Goal: Transaction & Acquisition: Book appointment/travel/reservation

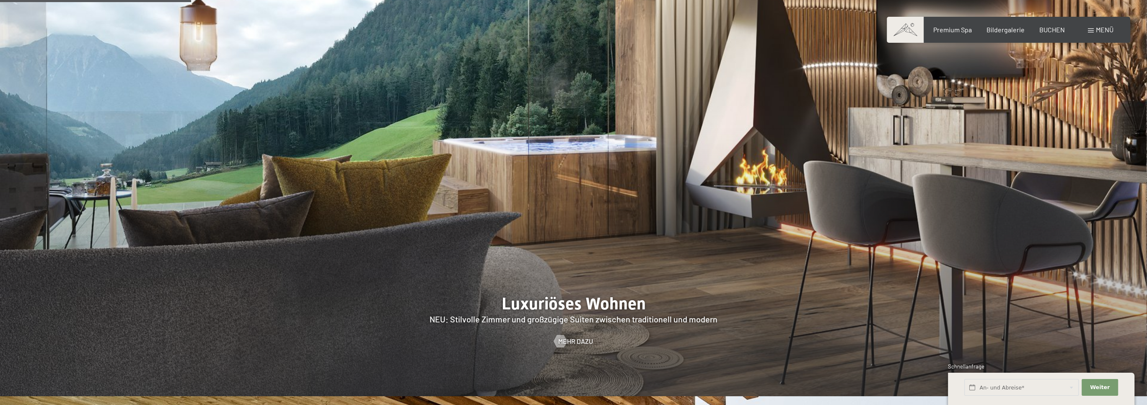
scroll to position [880, 0]
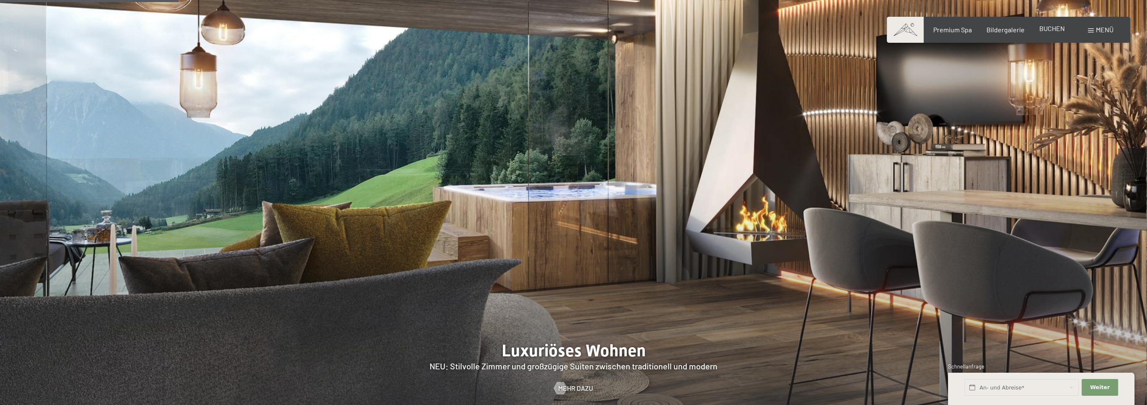
click at [1051, 28] on span "BUCHEN" at bounding box center [1052, 28] width 26 height 8
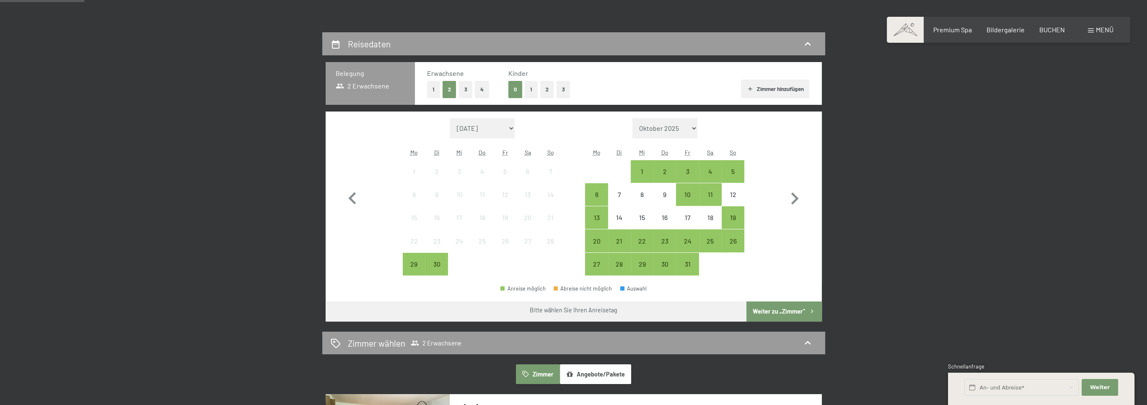
scroll to position [209, 0]
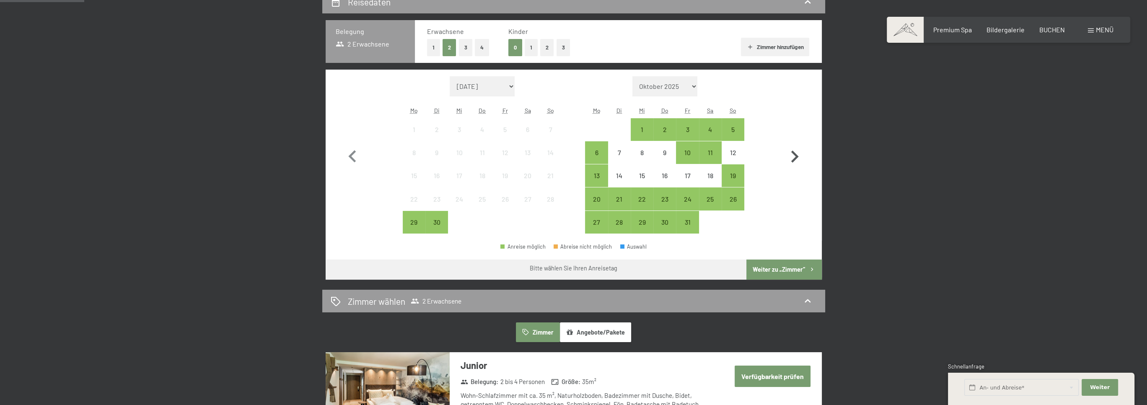
click at [794, 157] on icon "button" at bounding box center [794, 157] width 24 height 24
select select "[DATE]"
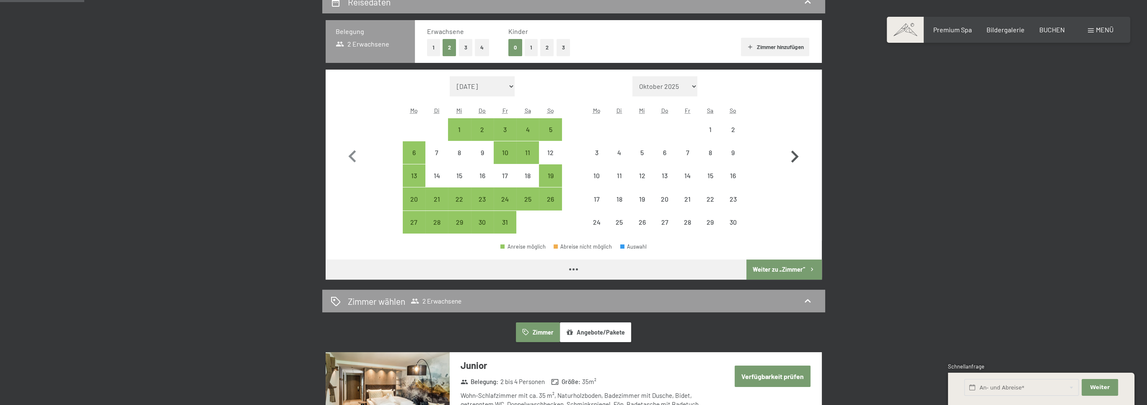
select select "[DATE]"
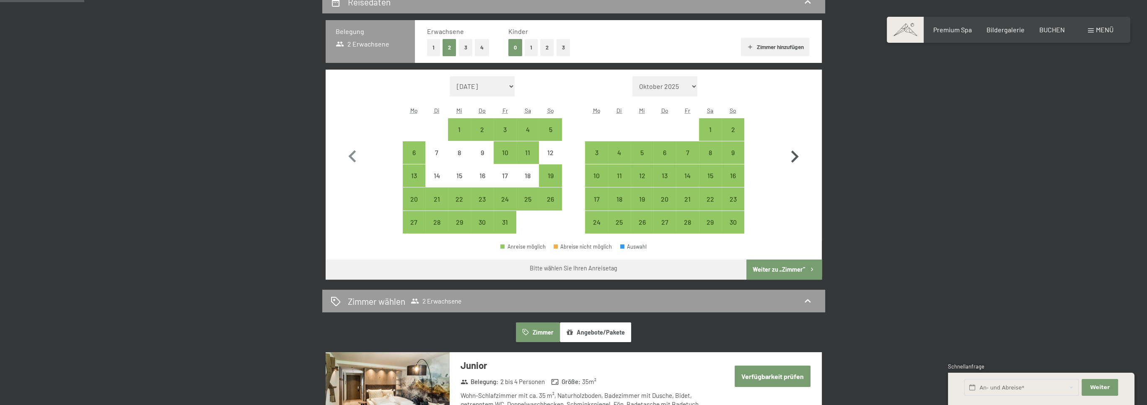
click at [794, 157] on icon "button" at bounding box center [794, 157] width 24 height 24
select select "[DATE]"
select select "2025-12-01"
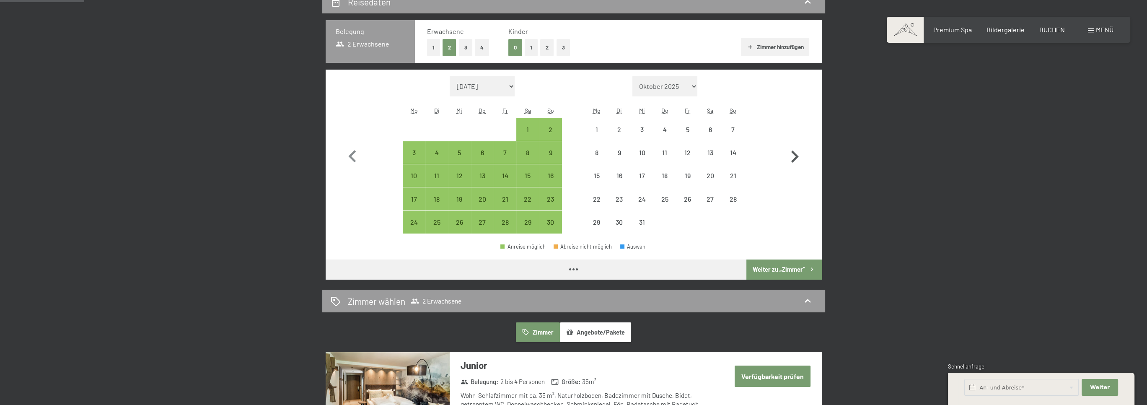
select select "2025-11-01"
select select "2025-12-01"
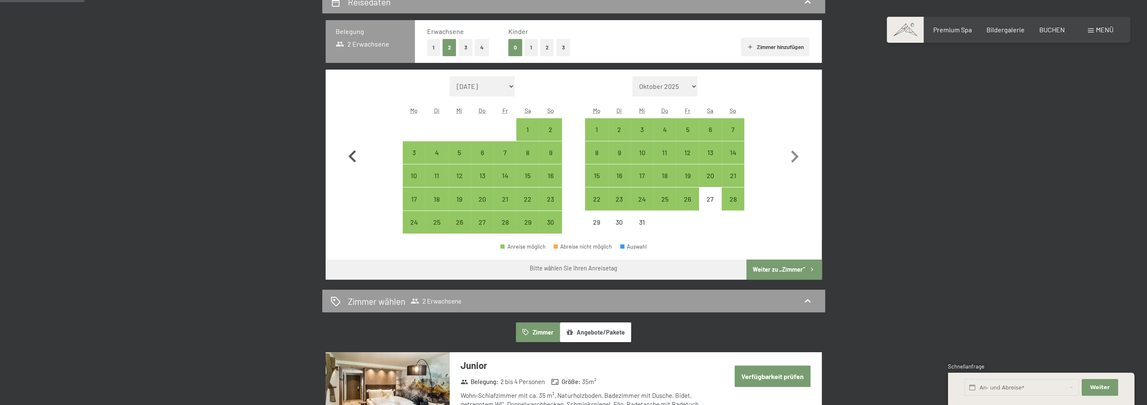
click at [350, 155] on icon "button" at bounding box center [352, 156] width 8 height 12
select select "2025-10-01"
select select "2025-11-01"
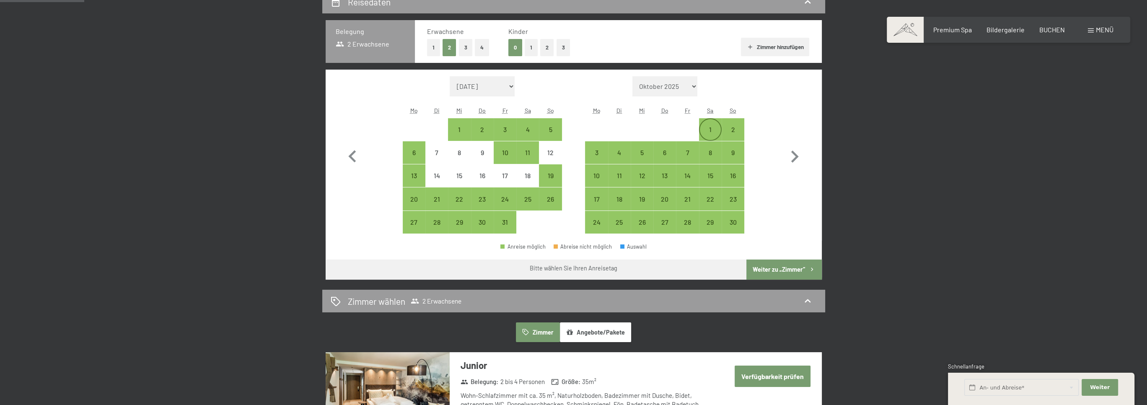
click at [707, 129] on div "1" at bounding box center [710, 136] width 21 height 21
select select "2025-10-01"
select select "2025-11-01"
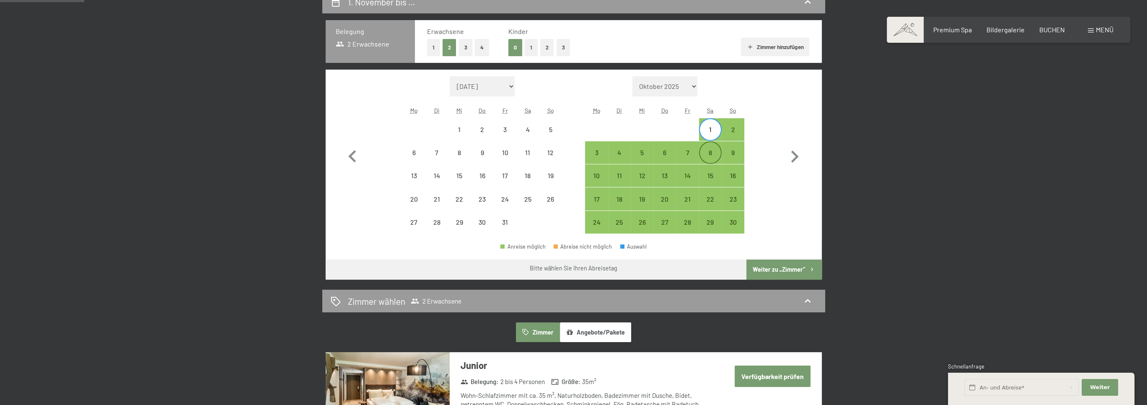
click at [710, 156] on div "8" at bounding box center [710, 159] width 21 height 21
select select "2025-10-01"
select select "2025-11-01"
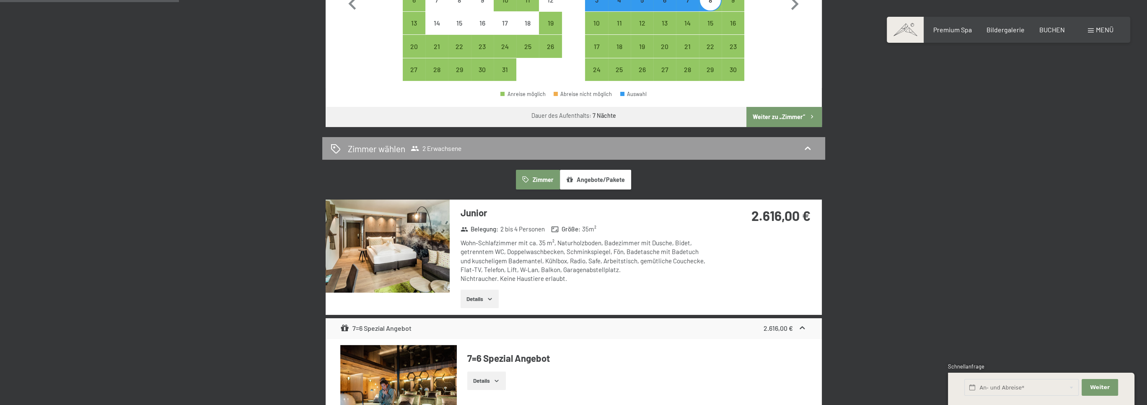
scroll to position [377, 0]
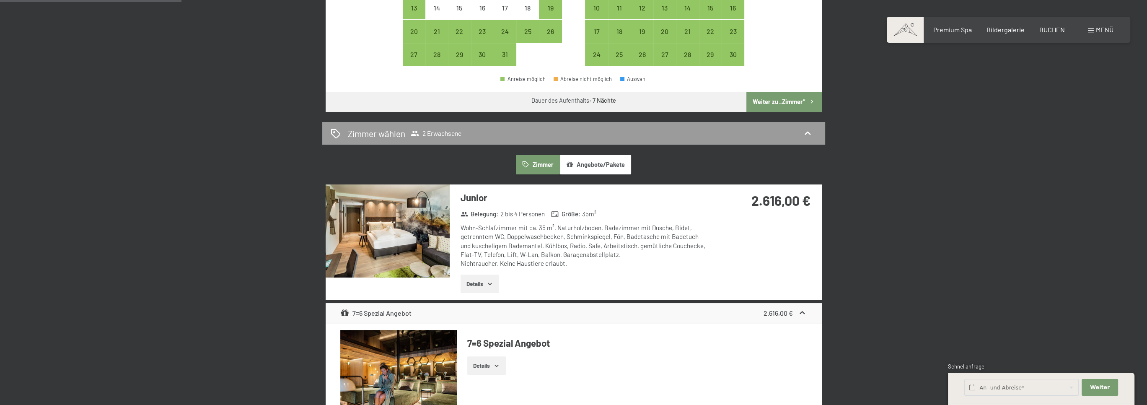
click at [481, 282] on button "Details" at bounding box center [479, 283] width 38 height 18
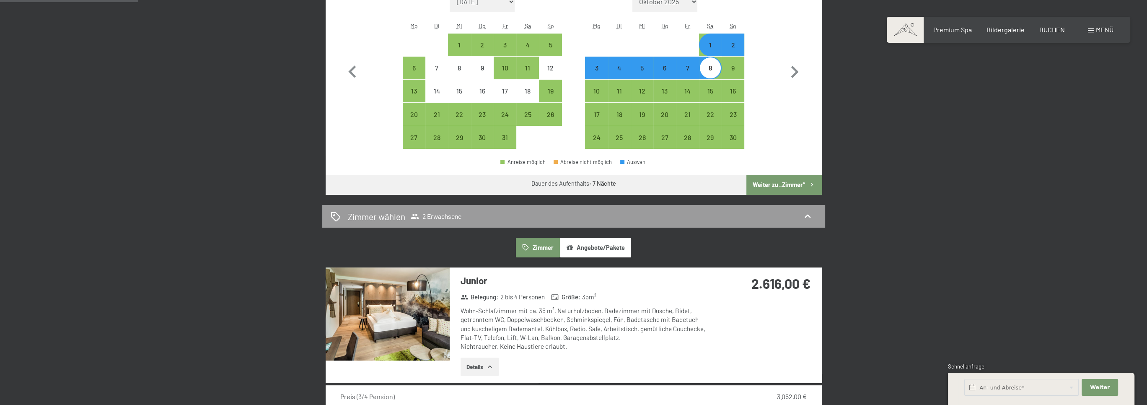
scroll to position [251, 0]
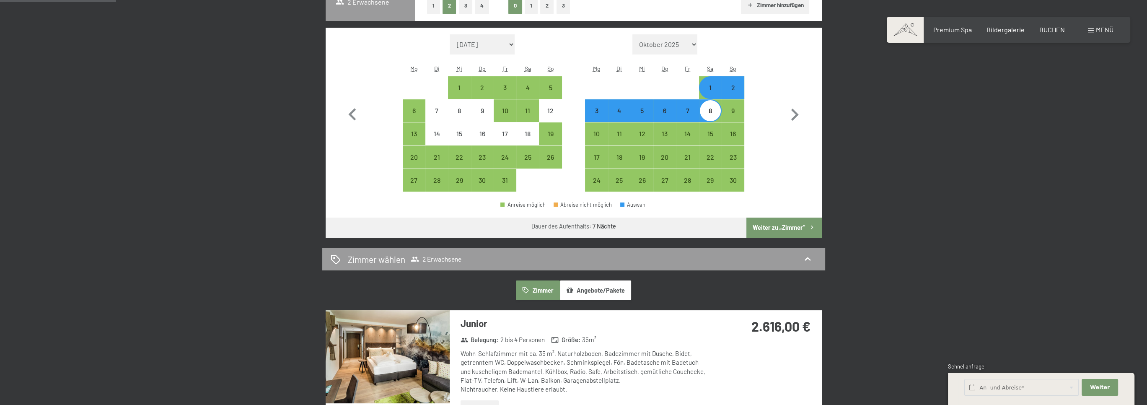
click at [710, 91] on div "1" at bounding box center [710, 94] width 21 height 21
select select "2025-10-01"
select select "2025-11-01"
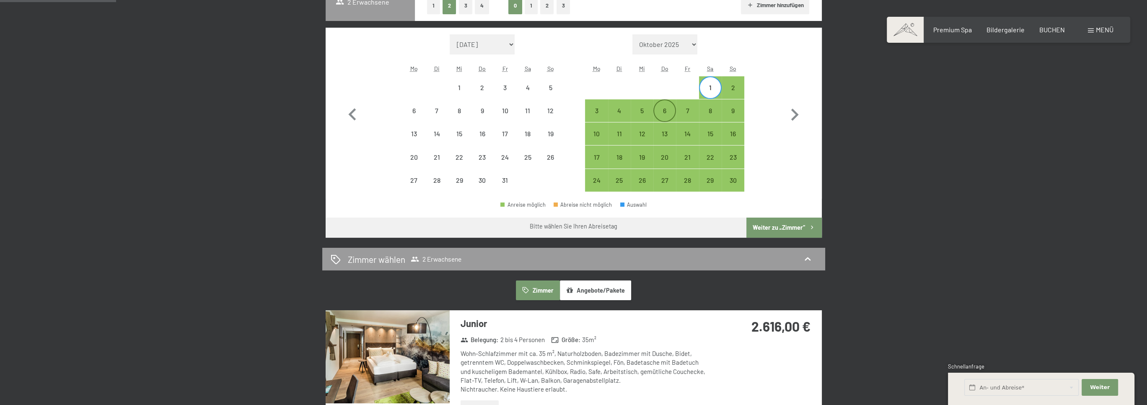
click at [659, 109] on div "6" at bounding box center [664, 117] width 21 height 21
select select "2025-10-01"
select select "2025-11-01"
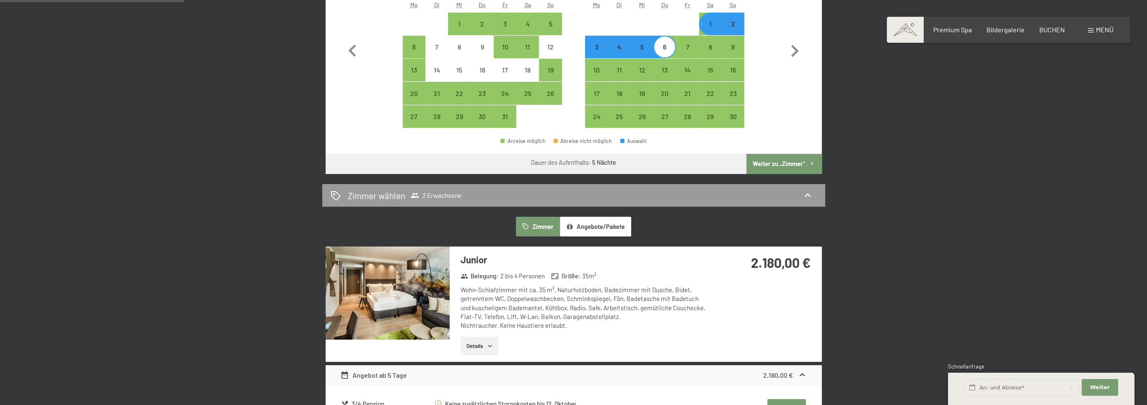
scroll to position [293, 0]
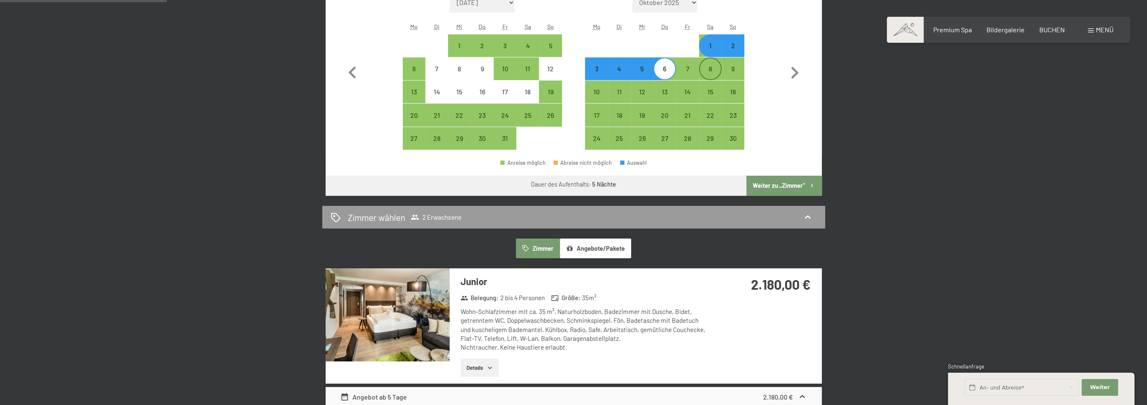
click at [710, 70] on div "8" at bounding box center [710, 75] width 21 height 21
select select "2025-10-01"
select select "2025-11-01"
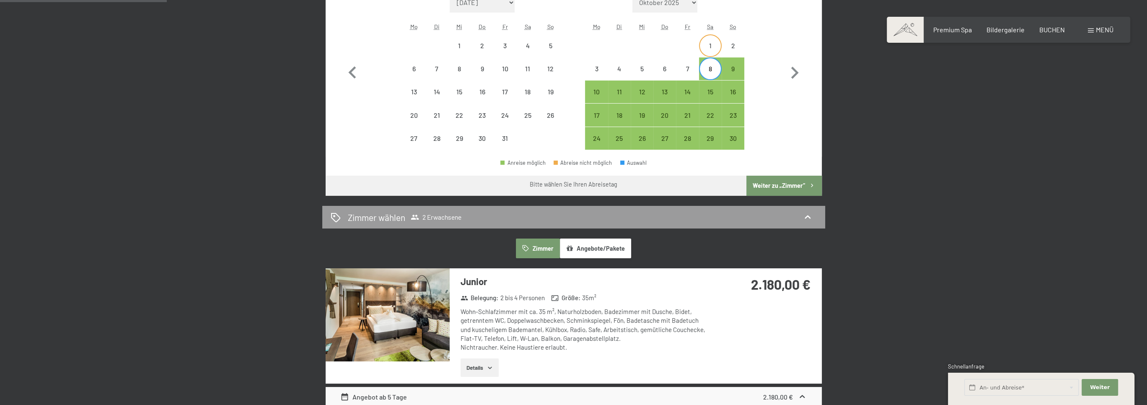
click at [710, 49] on div "1" at bounding box center [710, 52] width 21 height 21
select select "2025-10-01"
select select "2025-11-01"
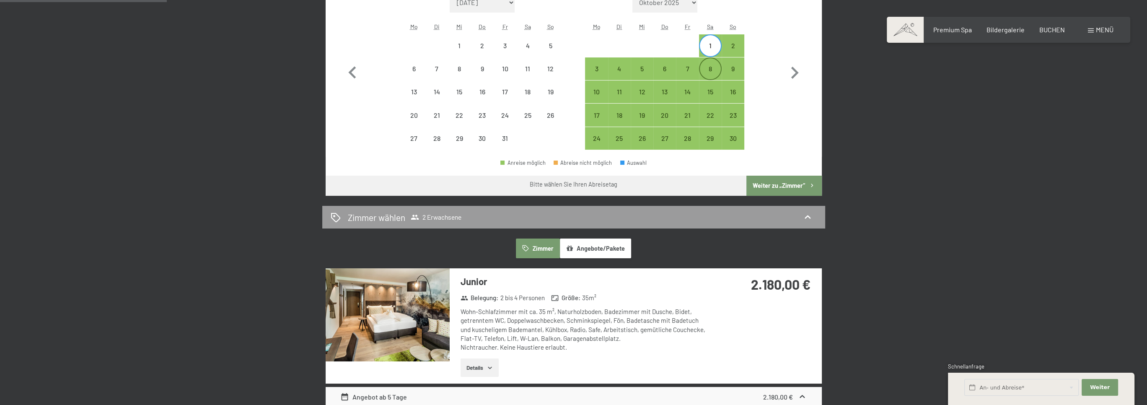
click at [711, 64] on div "8" at bounding box center [710, 68] width 21 height 21
select select "2025-10-01"
select select "2025-11-01"
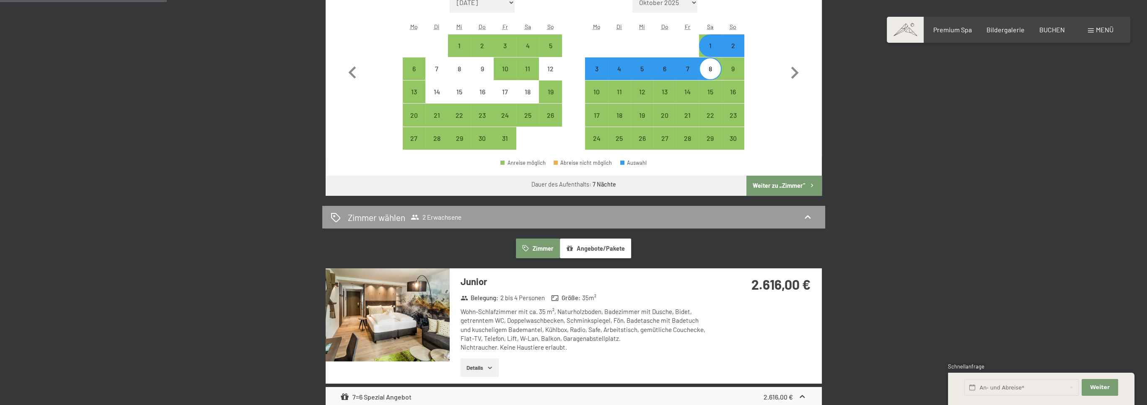
click at [663, 73] on div "6" at bounding box center [664, 75] width 21 height 21
select select "2025-10-01"
select select "2025-11-01"
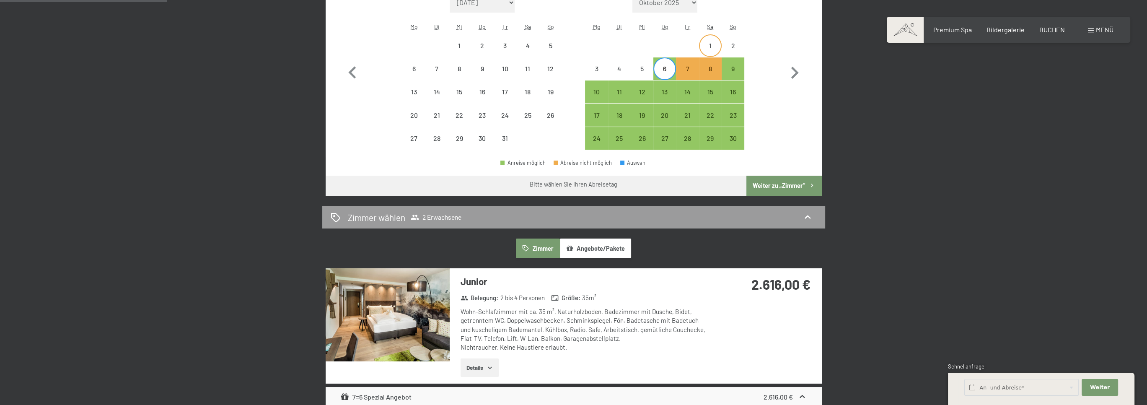
click at [711, 46] on div "1" at bounding box center [710, 52] width 21 height 21
select select "2025-10-01"
select select "2025-11-01"
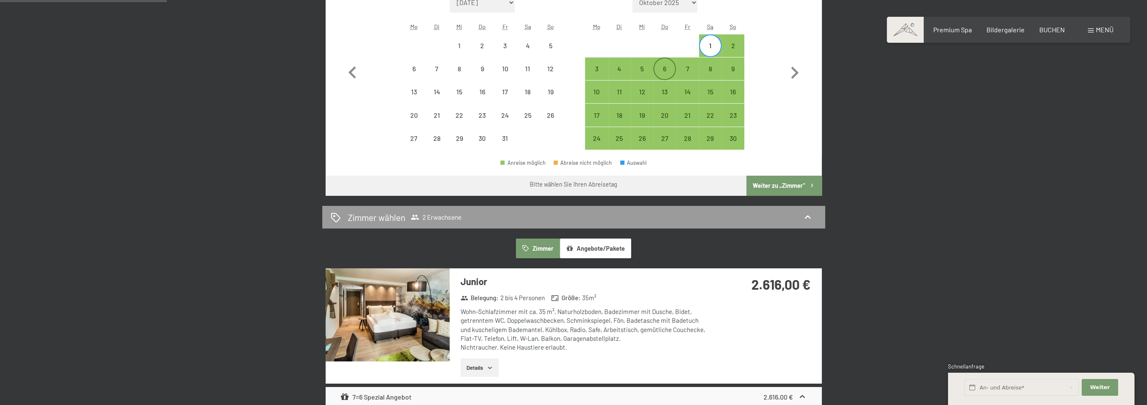
click at [668, 66] on div "6" at bounding box center [664, 75] width 21 height 21
select select "2025-10-01"
select select "2025-11-01"
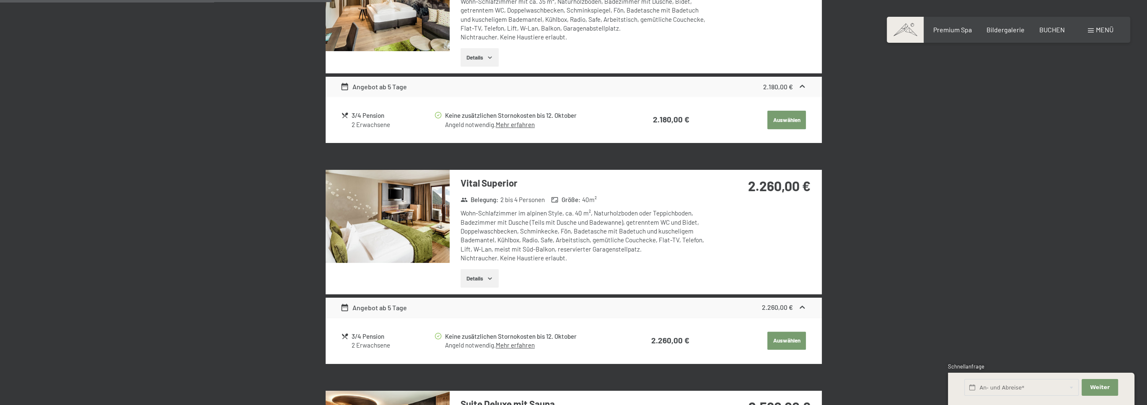
scroll to position [628, 0]
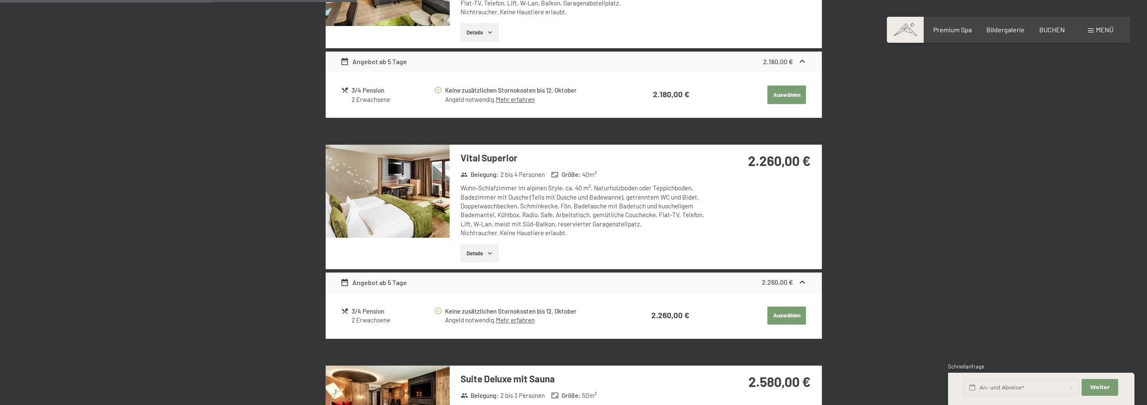
click at [482, 250] on button "Details" at bounding box center [479, 253] width 38 height 18
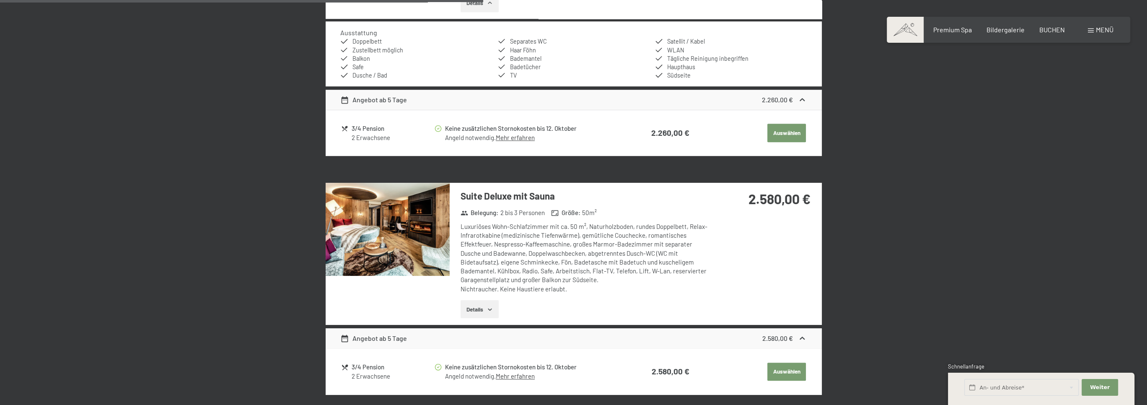
scroll to position [880, 0]
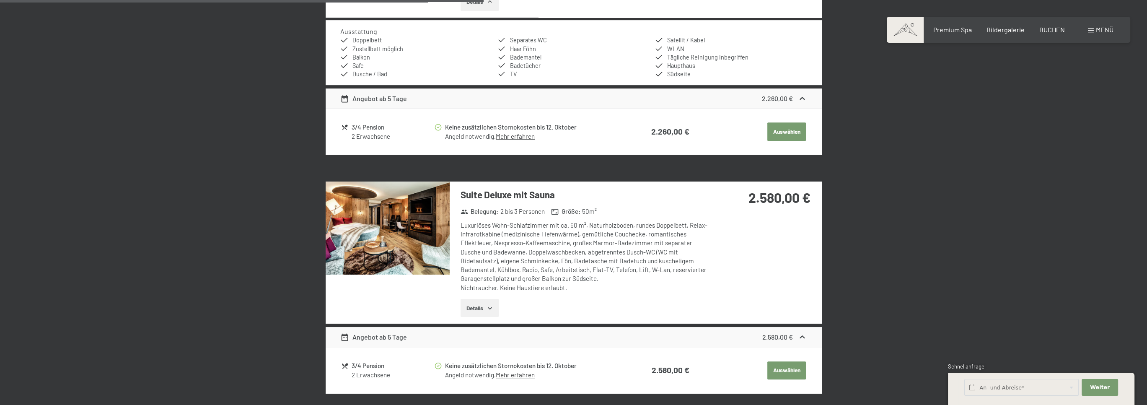
click at [482, 306] on button "Details" at bounding box center [479, 308] width 38 height 18
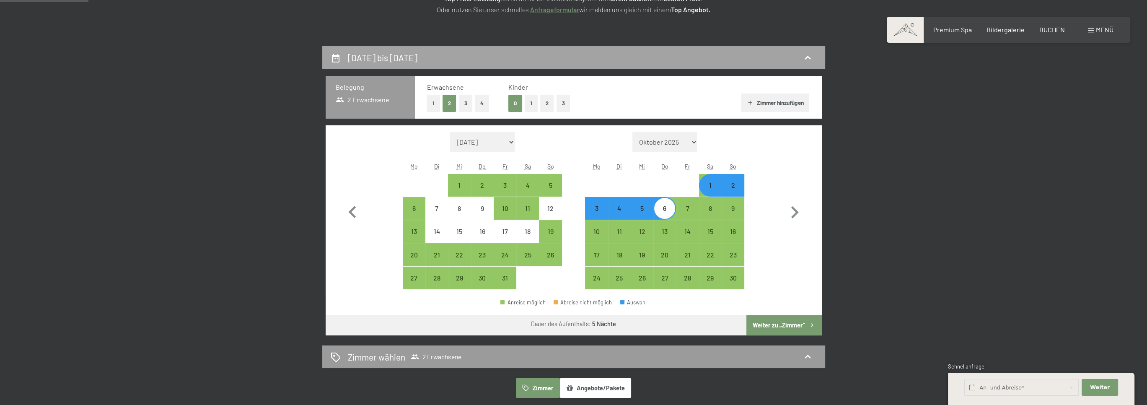
scroll to position [168, 0]
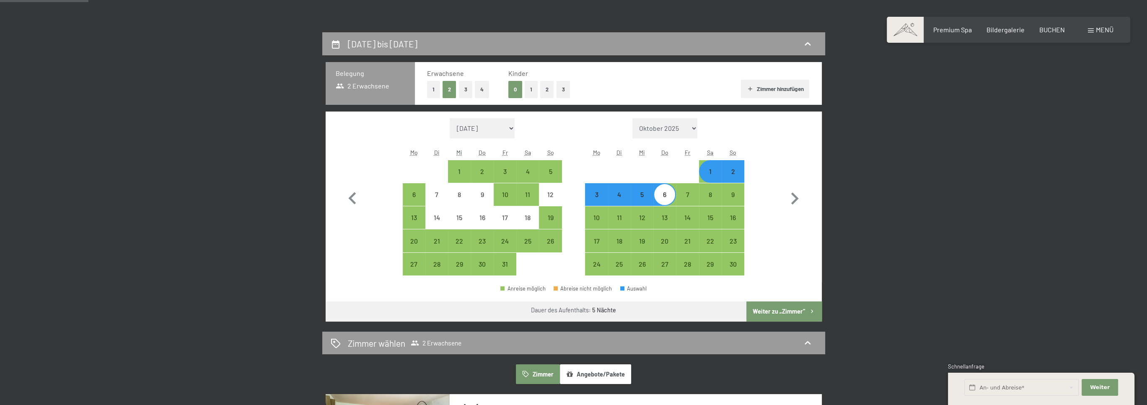
click at [664, 191] on div "6" at bounding box center [664, 201] width 21 height 21
select select "2025-10-01"
select select "2025-11-01"
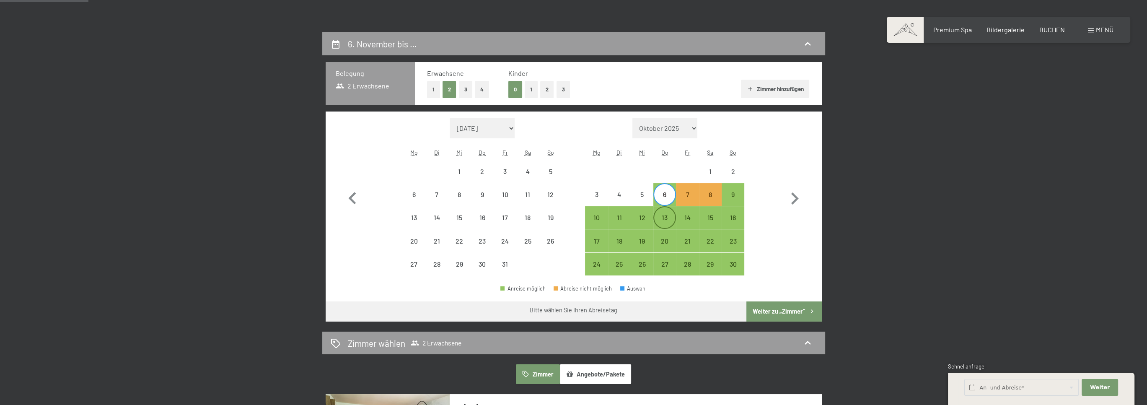
click at [664, 214] on div "13" at bounding box center [664, 224] width 21 height 21
select select "2025-10-01"
select select "2025-11-01"
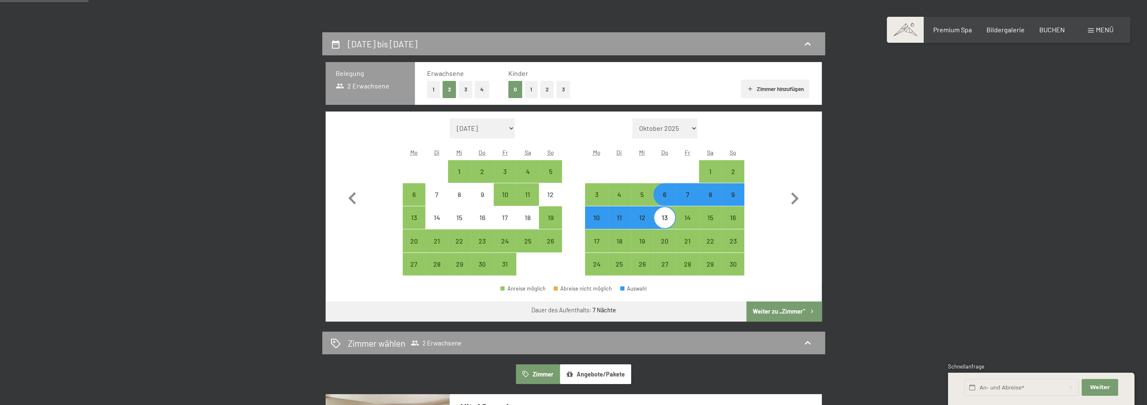
click at [706, 197] on div "8" at bounding box center [710, 201] width 21 height 21
select select "2025-10-01"
select select "2025-11-01"
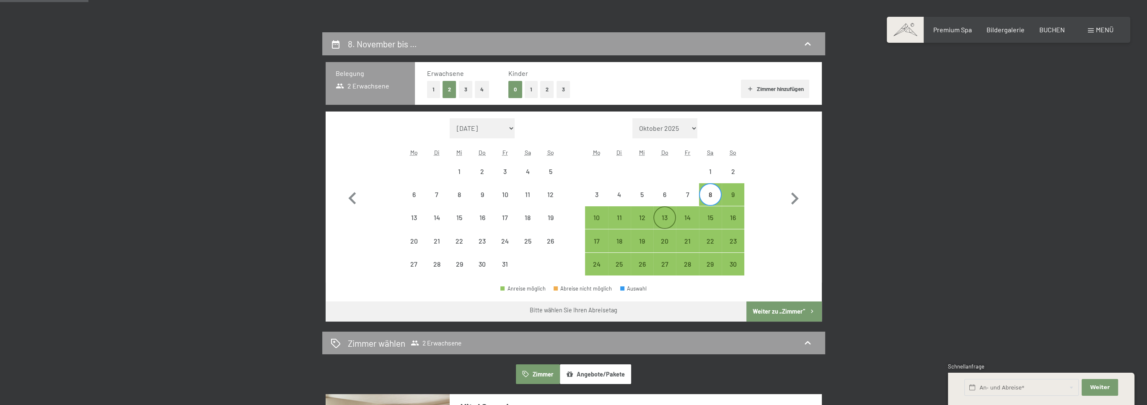
click at [662, 215] on div "13" at bounding box center [664, 224] width 21 height 21
select select "2025-10-01"
select select "2025-11-01"
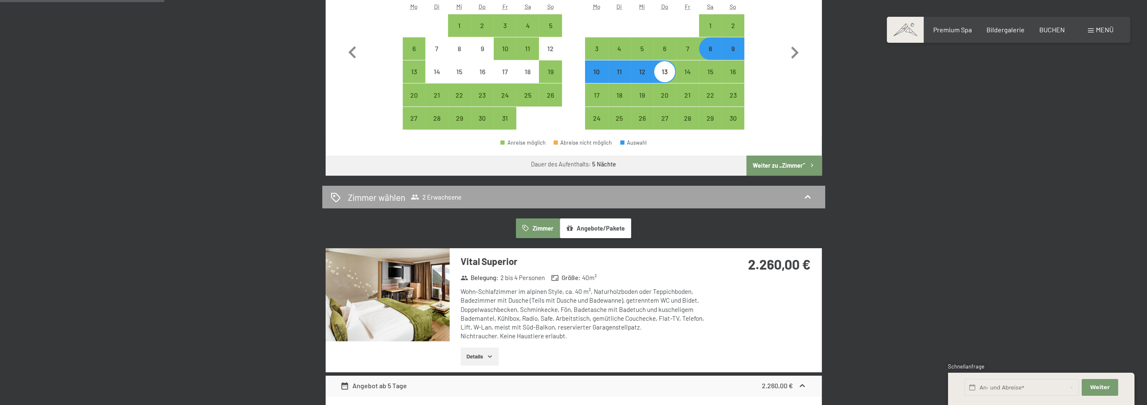
scroll to position [293, 0]
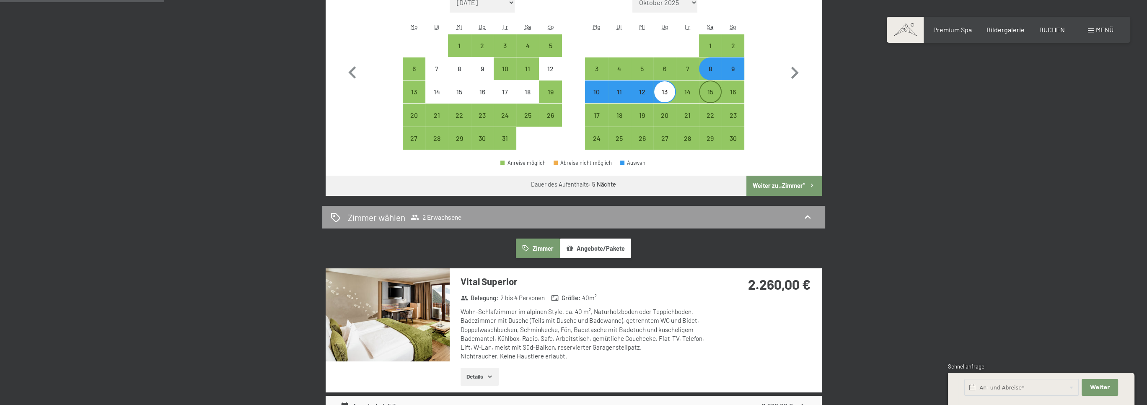
click at [711, 90] on div "15" at bounding box center [710, 98] width 21 height 21
select select "2025-10-01"
select select "2025-11-01"
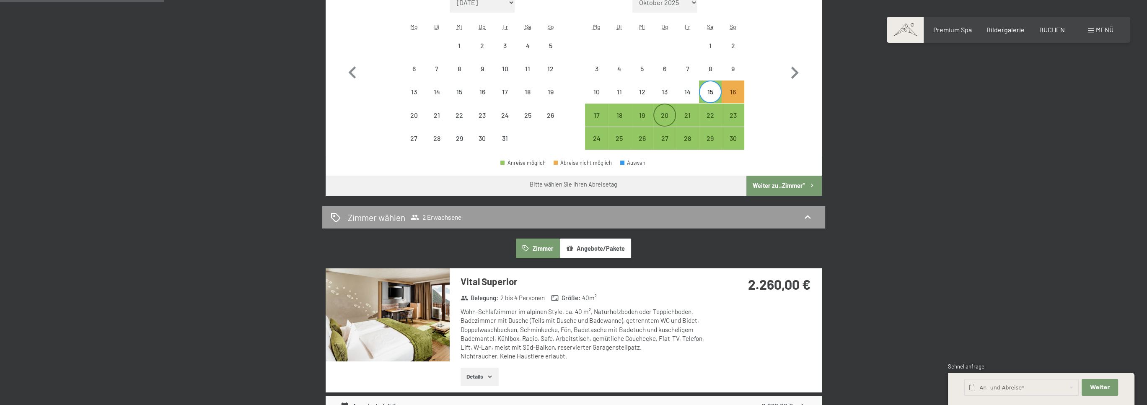
click at [667, 117] on div "20" at bounding box center [664, 122] width 21 height 21
select select "2025-10-01"
select select "2025-11-01"
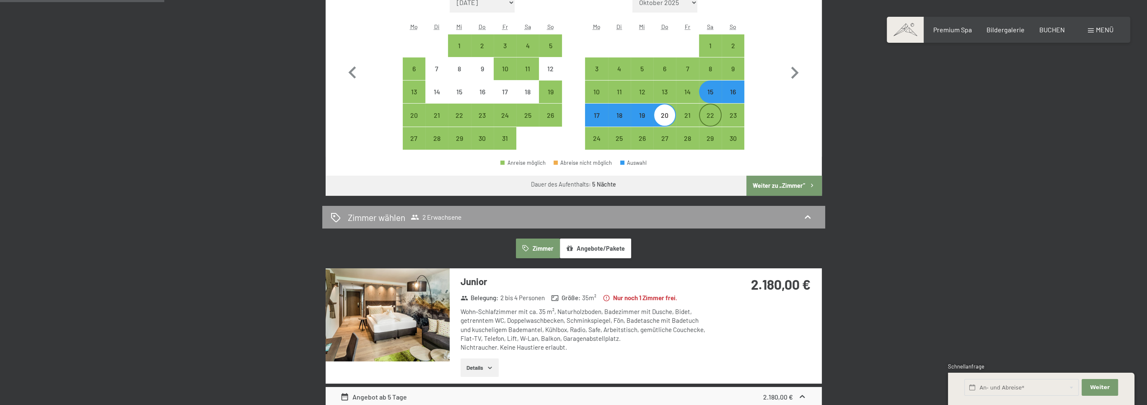
click at [712, 113] on div "22" at bounding box center [710, 122] width 21 height 21
select select "2025-10-01"
select select "2025-11-01"
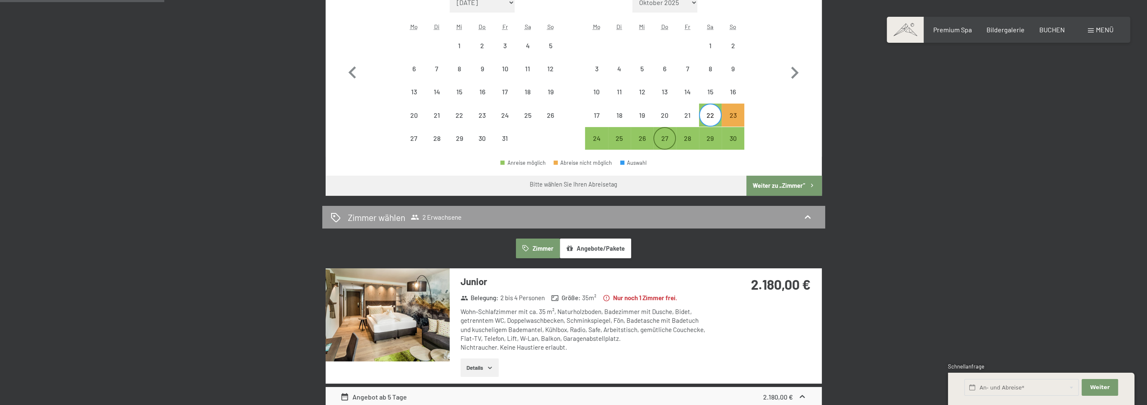
click at [666, 137] on div "27" at bounding box center [664, 145] width 21 height 21
select select "2025-10-01"
select select "2025-11-01"
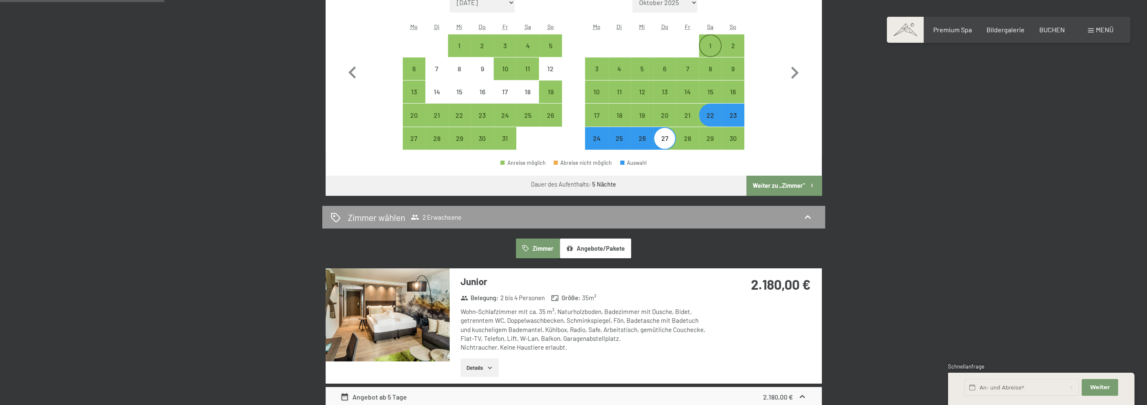
click at [706, 42] on div "1" at bounding box center [710, 52] width 21 height 21
select select "2025-10-01"
select select "2025-11-01"
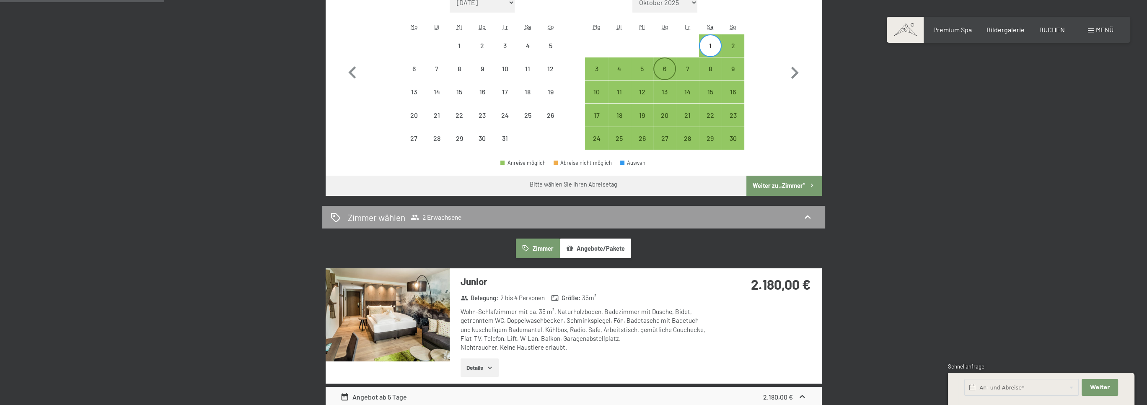
click at [667, 71] on div "6" at bounding box center [664, 75] width 21 height 21
select select "2025-10-01"
select select "2025-11-01"
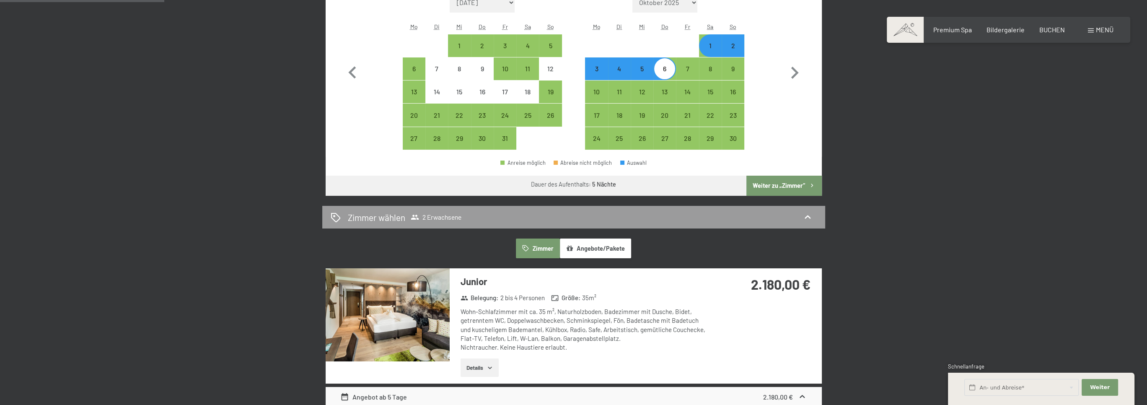
click at [612, 247] on button "Angebote/Pakete" at bounding box center [595, 247] width 71 height 19
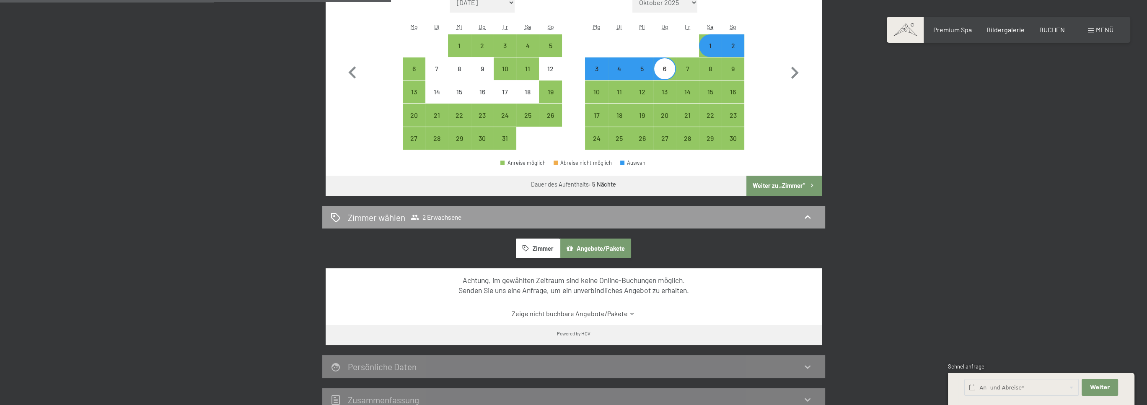
scroll to position [335, 0]
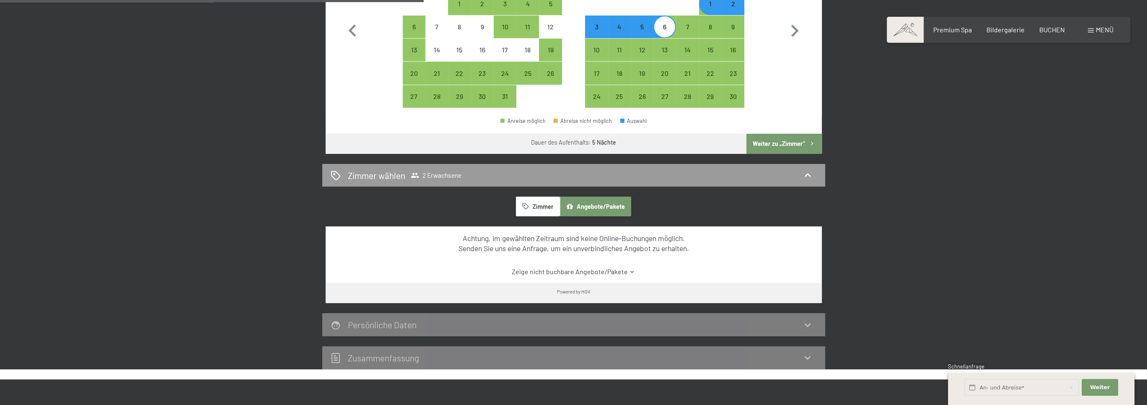
drag, startPoint x: 600, startPoint y: 271, endPoint x: 647, endPoint y: 289, distance: 50.6
click at [601, 271] on link "Zeige nicht buchbare Angebote/Pakete" at bounding box center [573, 271] width 466 height 9
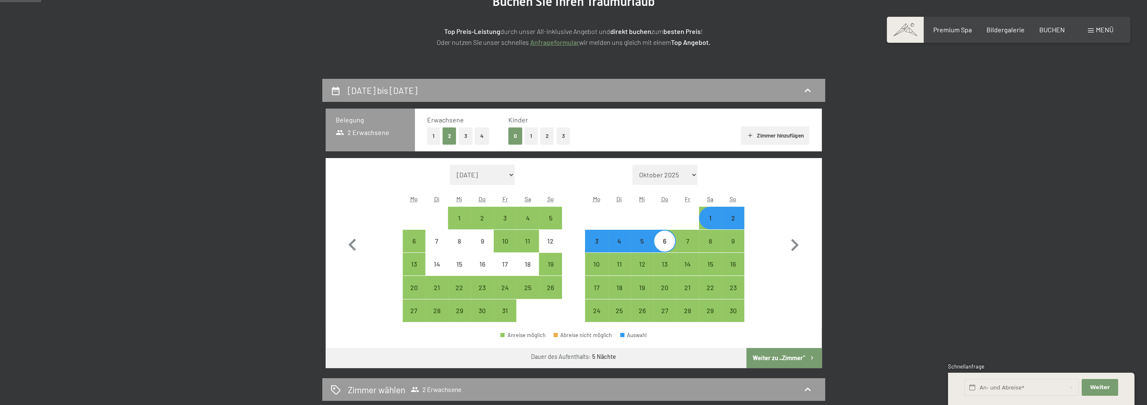
scroll to position [209, 0]
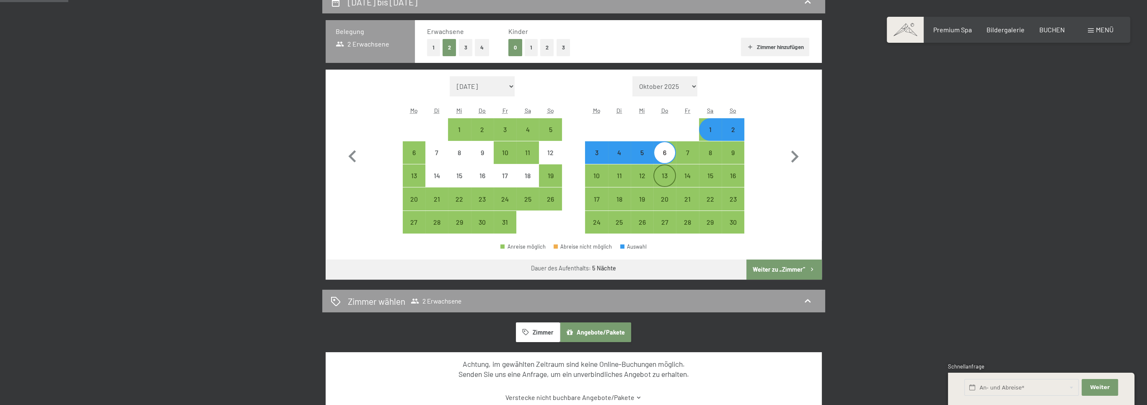
click at [661, 175] on div "13" at bounding box center [664, 182] width 21 height 21
select select "2025-10-01"
select select "2025-11-01"
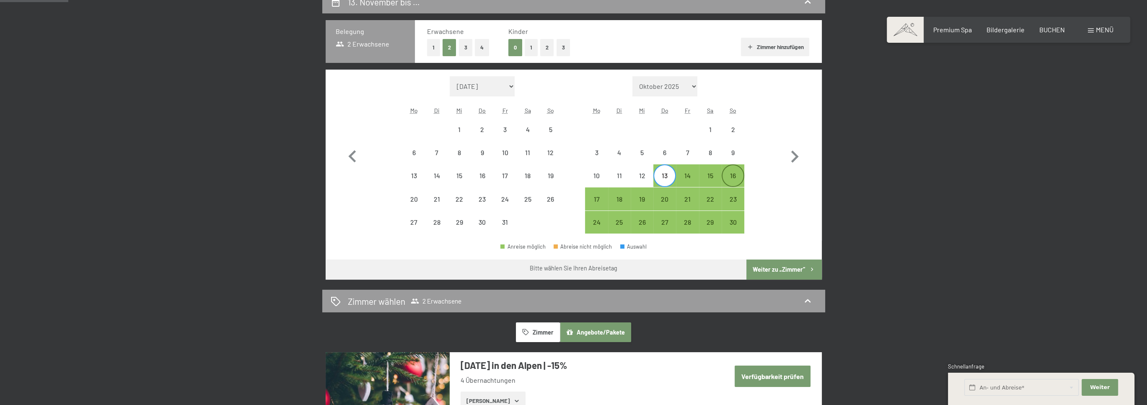
click at [734, 173] on div "16" at bounding box center [732, 182] width 21 height 21
select select "2025-10-01"
select select "2025-11-01"
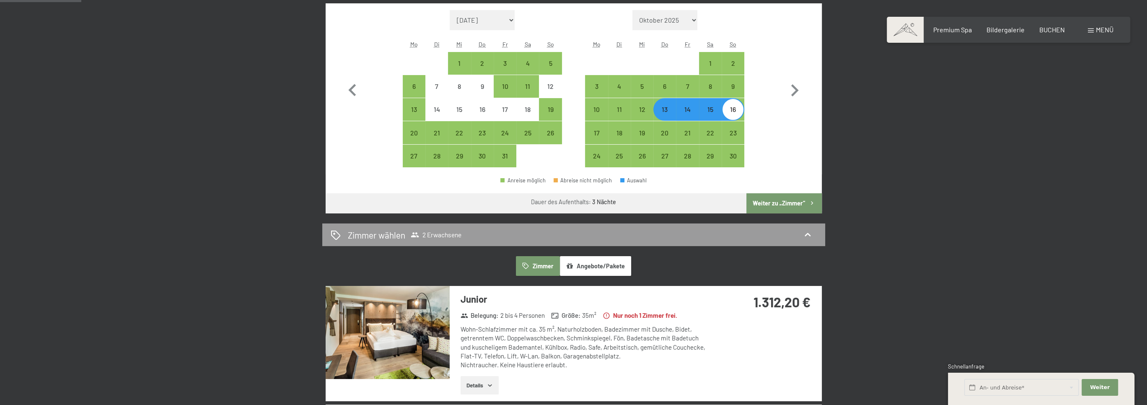
scroll to position [251, 0]
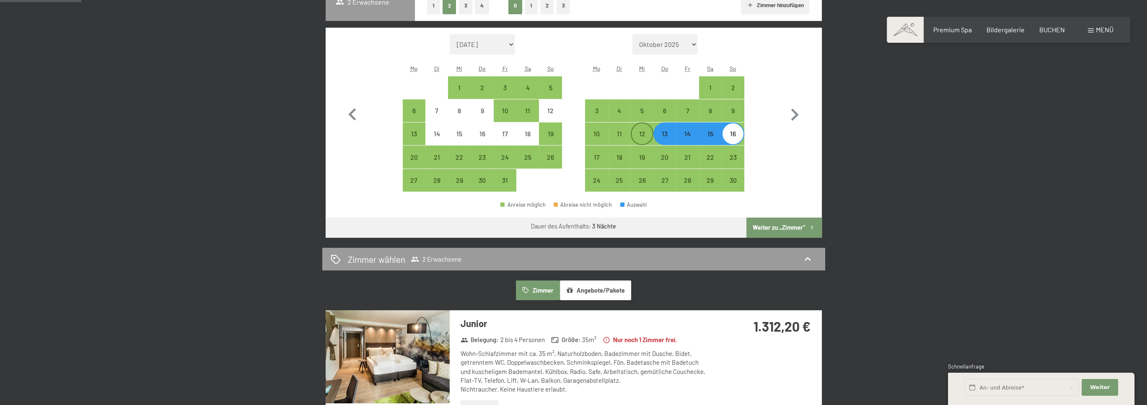
click at [642, 135] on div "12" at bounding box center [641, 140] width 21 height 21
select select "2025-10-01"
select select "2025-11-01"
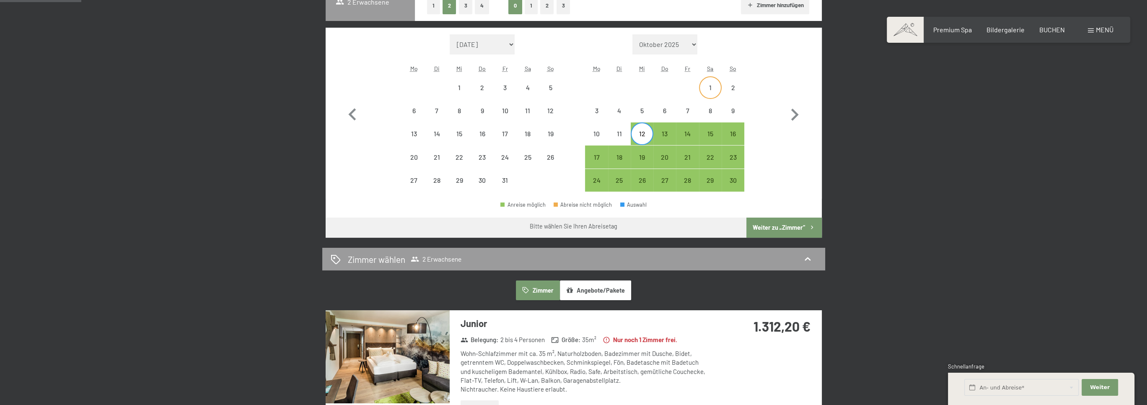
click at [712, 90] on div "1" at bounding box center [710, 94] width 21 height 21
select select "2025-10-01"
select select "2025-11-01"
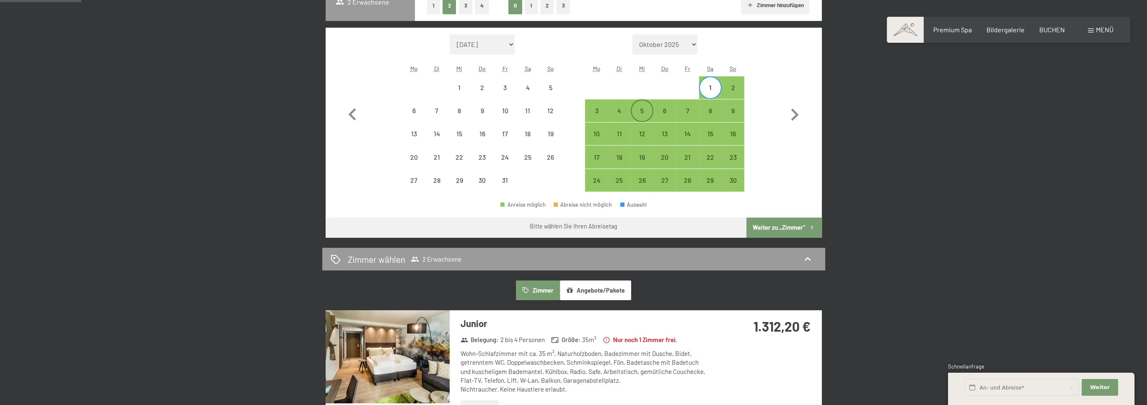
click at [644, 109] on div "5" at bounding box center [641, 117] width 21 height 21
select select "2025-10-01"
select select "2025-11-01"
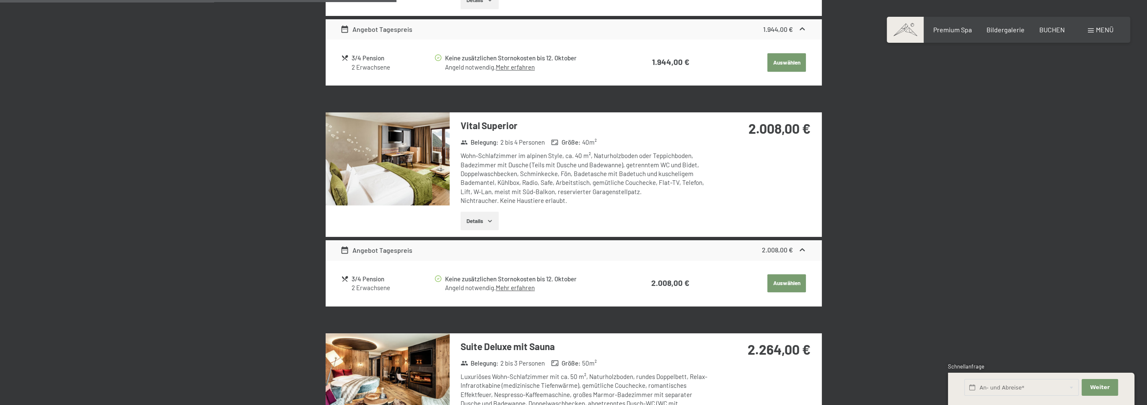
scroll to position [712, 0]
